Goal: Navigation & Orientation: Understand site structure

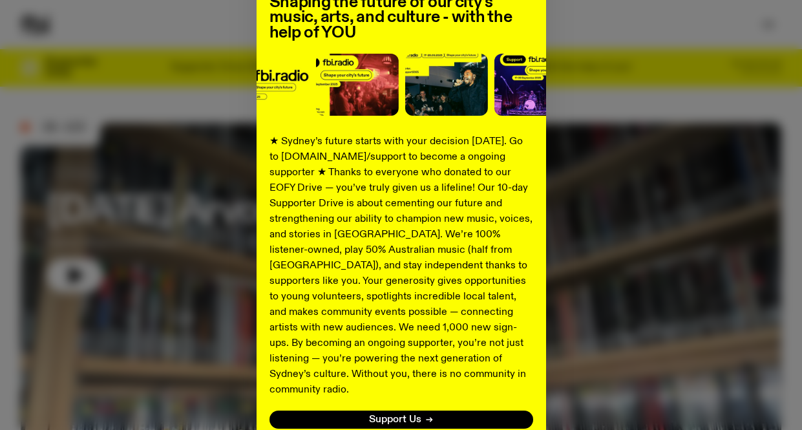
scroll to position [129, 0]
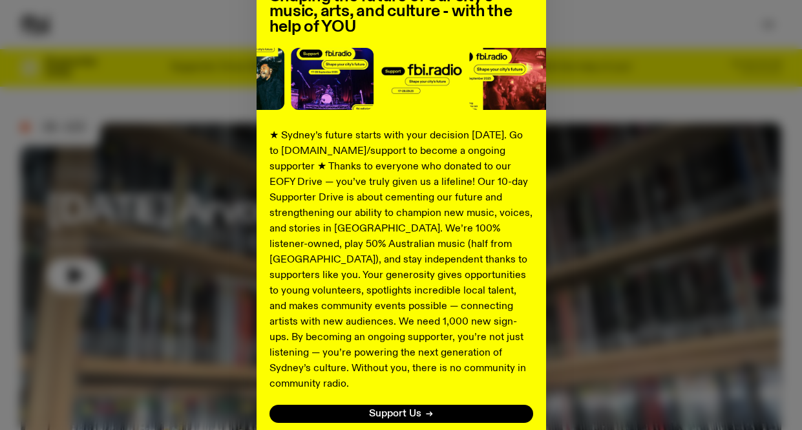
click at [383, 409] on span "Support Us" at bounding box center [395, 414] width 52 height 10
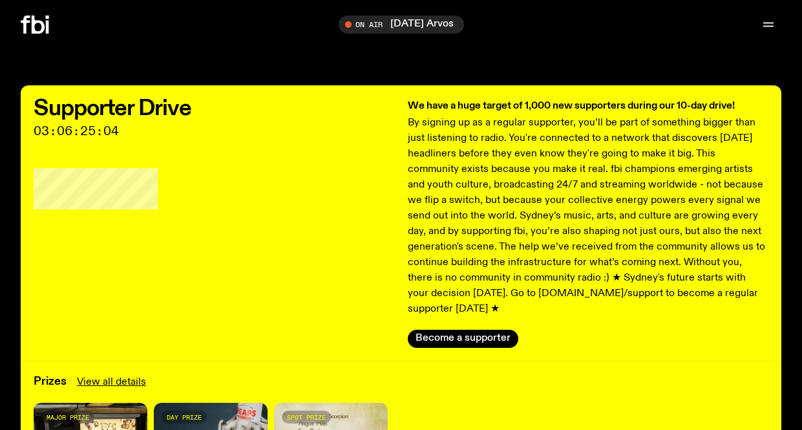
click at [489, 330] on button "Become a supporter" at bounding box center [463, 339] width 111 height 18
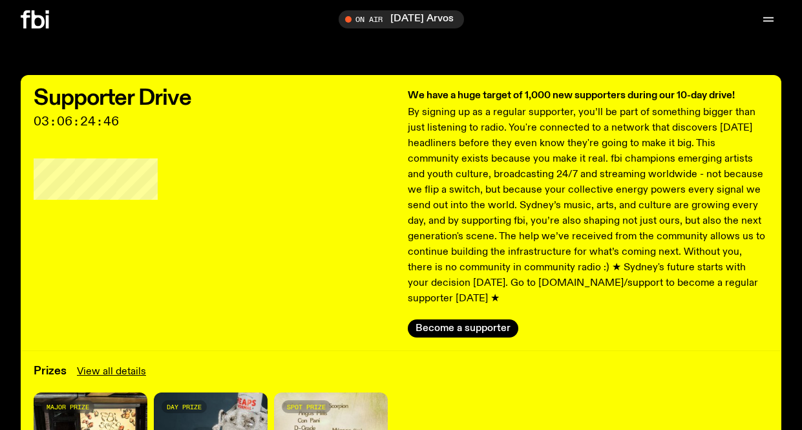
scroll to position [249, 0]
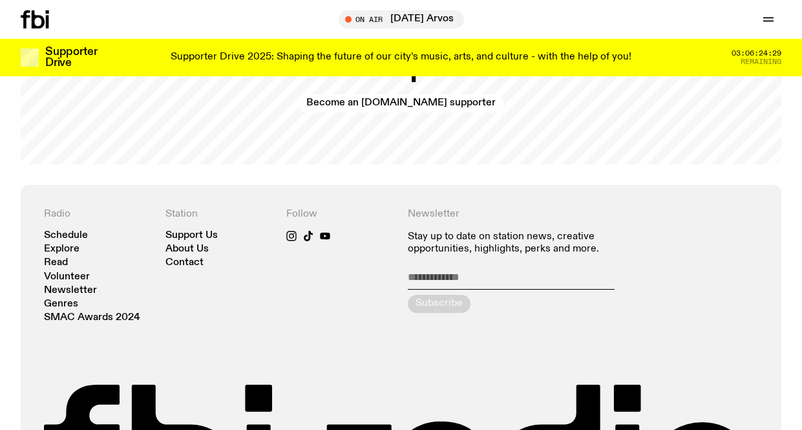
scroll to position [2488, 0]
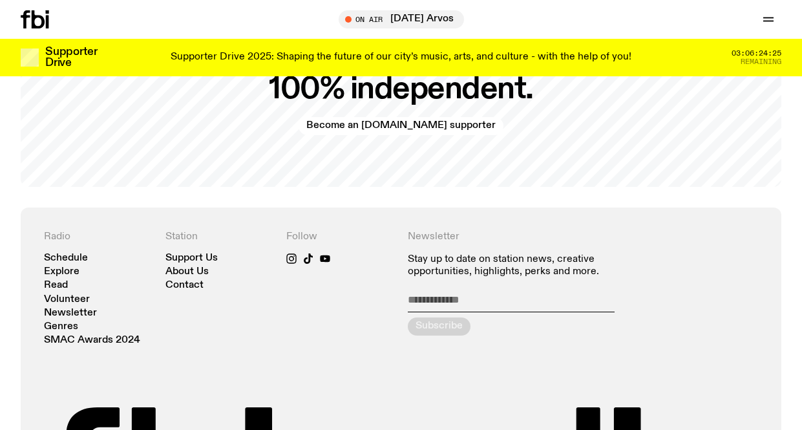
click at [57, 322] on link "Genres" at bounding box center [61, 327] width 34 height 10
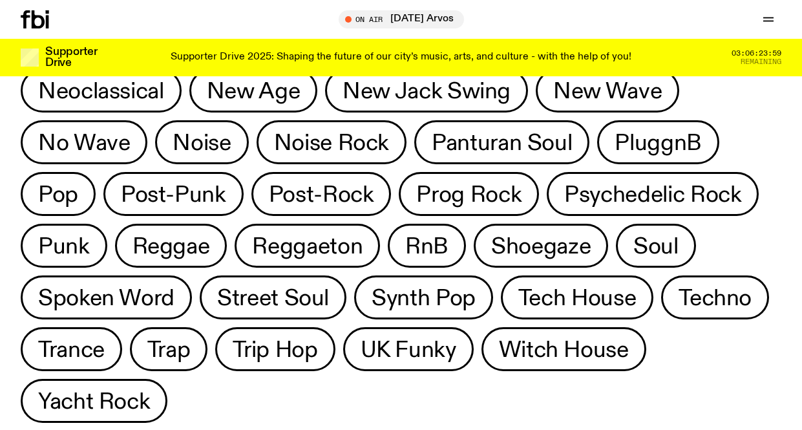
scroll to position [962, 0]
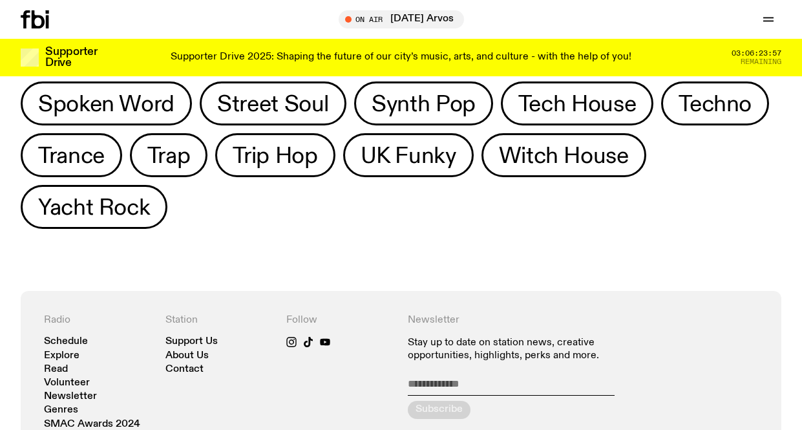
click at [761, 17] on icon "button" at bounding box center [769, 20] width 16 height 16
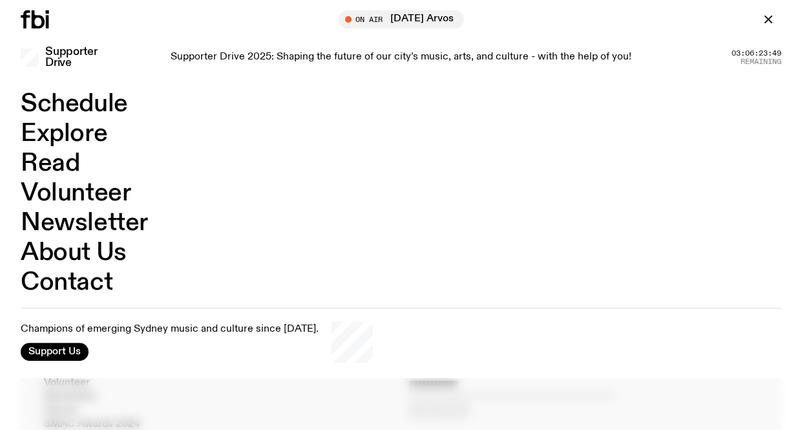
click at [90, 255] on link "About Us" at bounding box center [74, 252] width 106 height 25
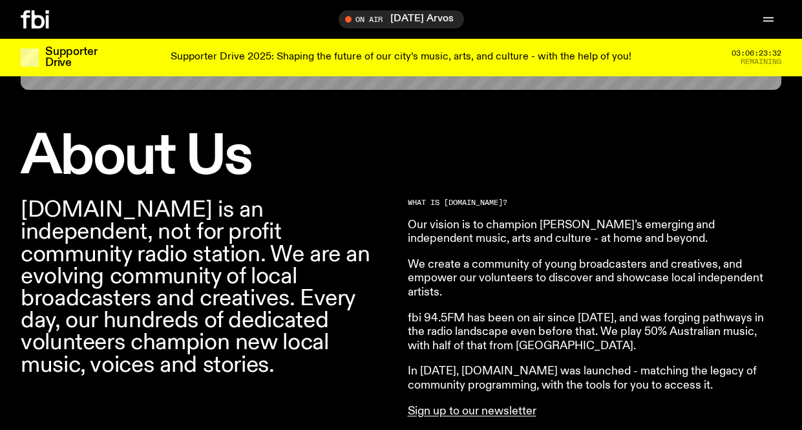
scroll to position [314, 0]
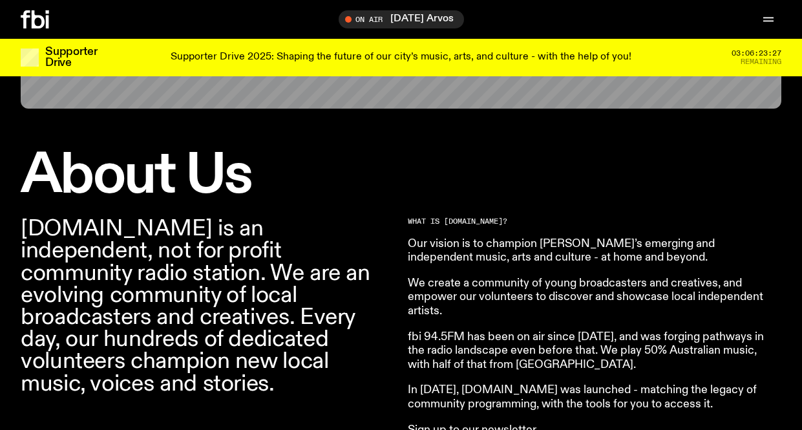
click at [773, 26] on icon "button" at bounding box center [769, 20] width 16 height 16
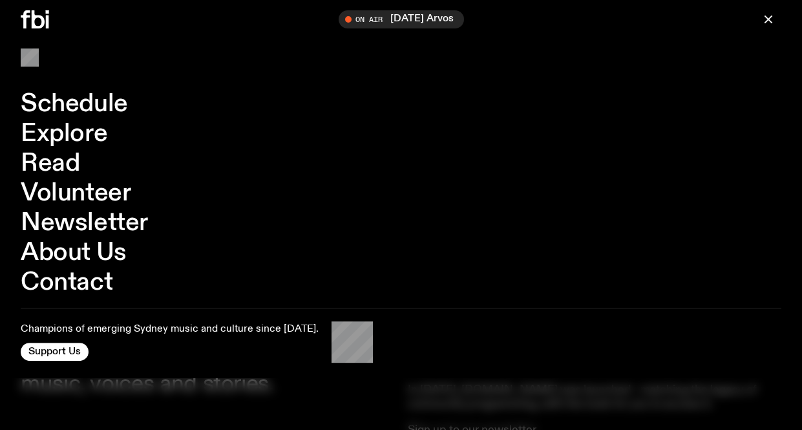
click at [102, 281] on link "Contact" at bounding box center [67, 282] width 92 height 25
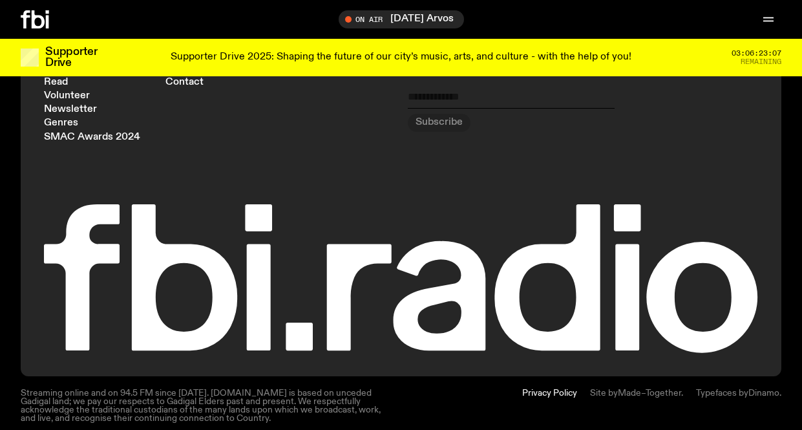
scroll to position [806, 0]
